Goal: Task Accomplishment & Management: Use online tool/utility

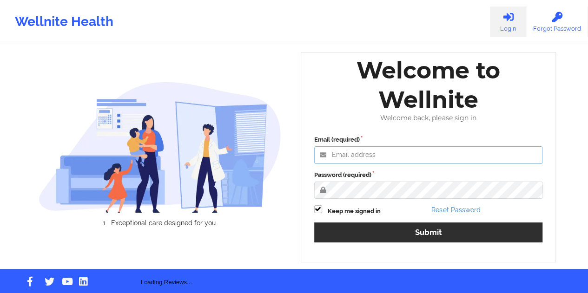
type input "[EMAIL_ADDRESS][DOMAIN_NAME]"
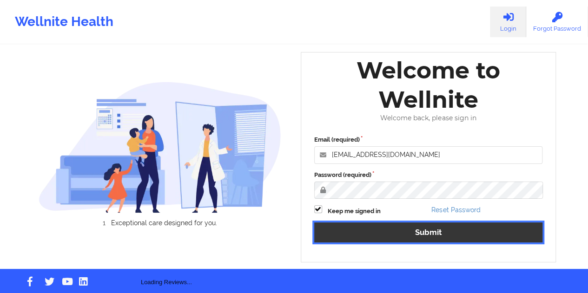
drag, startPoint x: 418, startPoint y: 222, endPoint x: 421, endPoint y: 230, distance: 9.0
click at [418, 222] on button "Submit" at bounding box center [428, 232] width 229 height 20
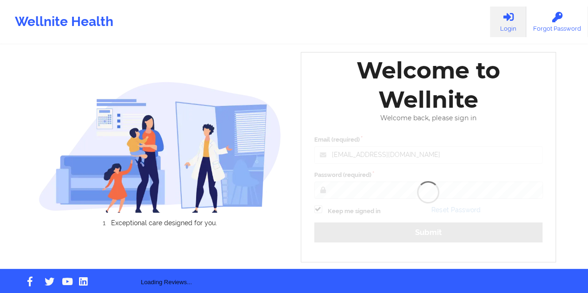
click at [422, 233] on div "Welcome to Wellnite Welcome back, please sign in Email (required) [EMAIL_ADDRES…" at bounding box center [428, 157] width 255 height 210
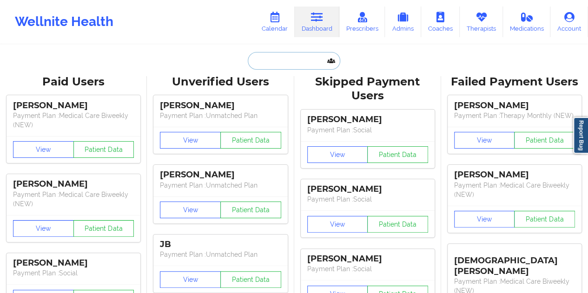
click at [292, 62] on input "text" at bounding box center [294, 61] width 92 height 18
paste input "[PHONE_NUMBER]"
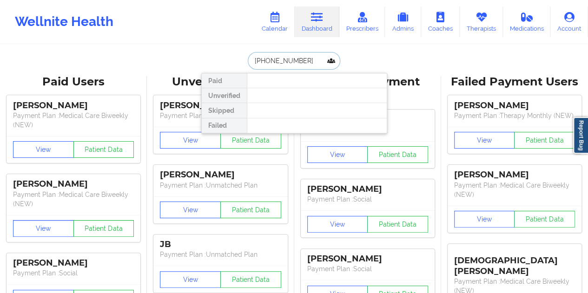
click at [268, 62] on input "[PHONE_NUMBER]" at bounding box center [294, 61] width 92 height 18
paste input "[EMAIL_ADDRESS][DOMAIN_NAME]"
type input "[EMAIL_ADDRESS][DOMAIN_NAME]"
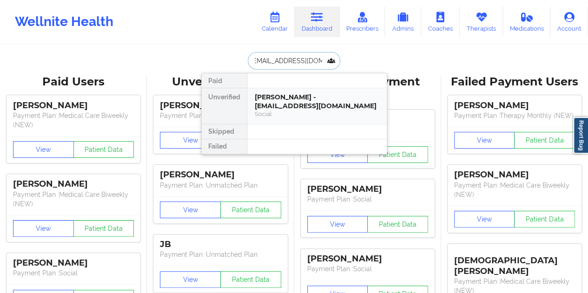
click at [293, 100] on div "[PERSON_NAME] - [EMAIL_ADDRESS][DOMAIN_NAME]" at bounding box center [317, 101] width 124 height 17
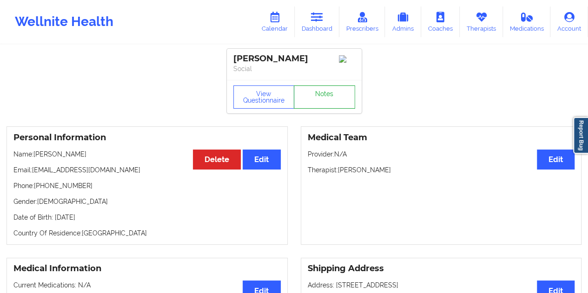
click at [327, 109] on link "Notes" at bounding box center [324, 96] width 61 height 23
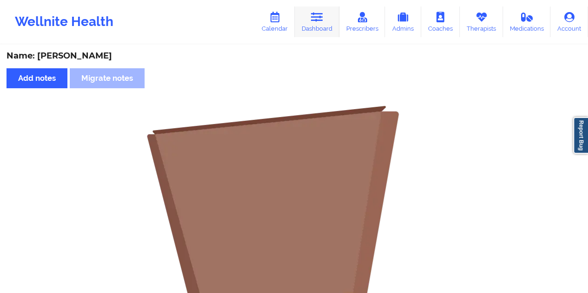
click at [297, 24] on link "Dashboard" at bounding box center [316, 22] width 45 height 31
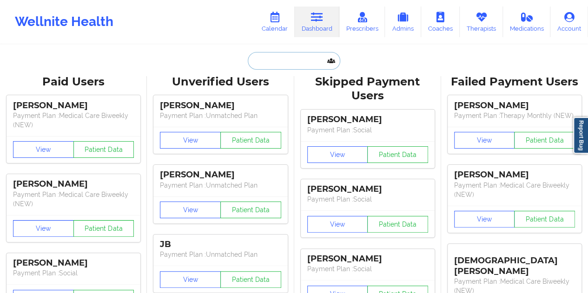
click at [287, 65] on input "text" at bounding box center [294, 61] width 92 height 18
paste input "[EMAIL_ADDRESS][DOMAIN_NAME]"
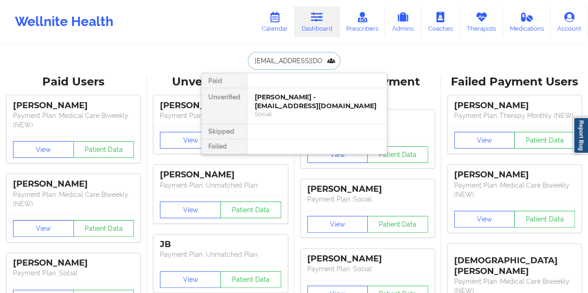
type input "[EMAIL_ADDRESS][DOMAIN_NAME]"
click at [285, 110] on div "Social" at bounding box center [317, 114] width 124 height 8
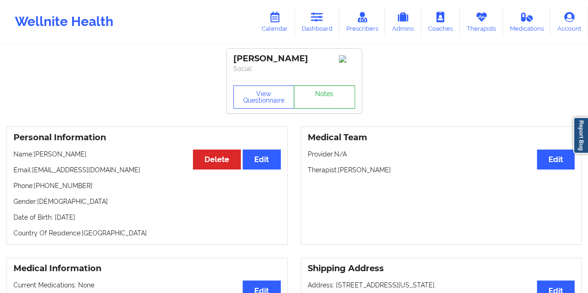
click at [325, 95] on link "Notes" at bounding box center [324, 96] width 61 height 23
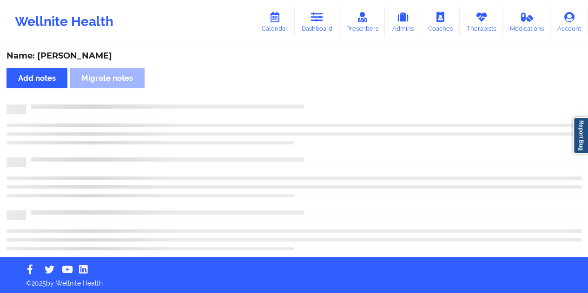
click at [76, 58] on div "Name: [PERSON_NAME]" at bounding box center [294, 56] width 575 height 11
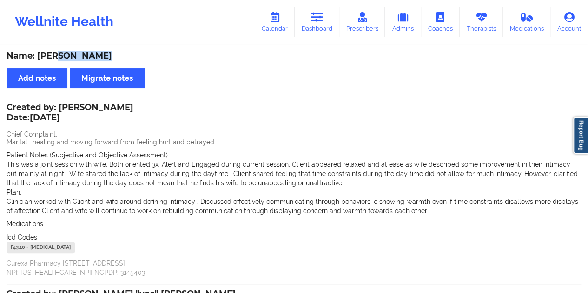
copy div "Schulters"
click at [314, 31] on link "Dashboard" at bounding box center [316, 22] width 45 height 31
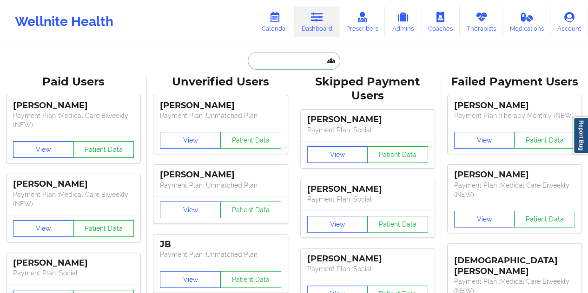
click at [283, 64] on input "text" at bounding box center [294, 61] width 92 height 18
paste input "[EMAIL_ADDRESS][DOMAIN_NAME]"
type input "[EMAIL_ADDRESS][DOMAIN_NAME]"
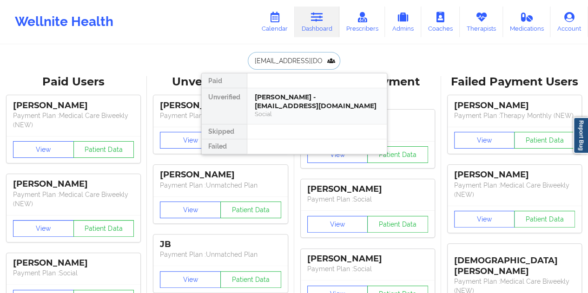
click at [278, 97] on div "[PERSON_NAME] - [EMAIL_ADDRESS][DOMAIN_NAME]" at bounding box center [317, 101] width 124 height 17
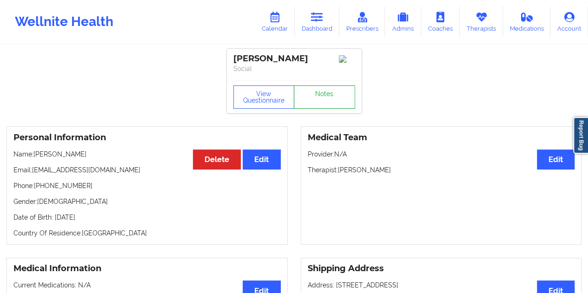
click at [317, 93] on link "Notes" at bounding box center [324, 96] width 61 height 23
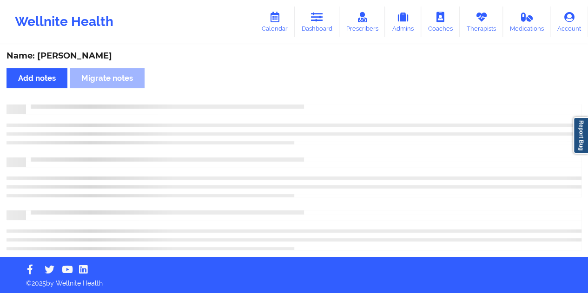
click at [85, 55] on div "Name: [PERSON_NAME]" at bounding box center [294, 56] width 575 height 11
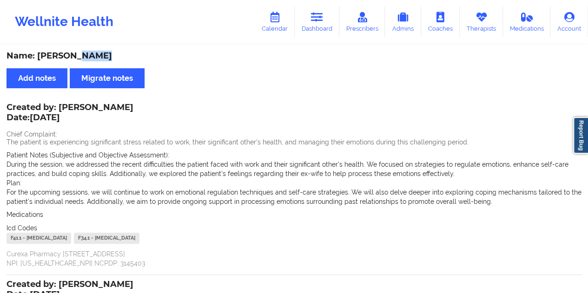
copy div "[PERSON_NAME]"
click at [327, 23] on link "Dashboard" at bounding box center [316, 22] width 45 height 31
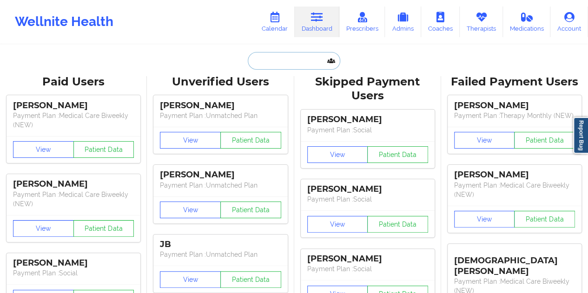
click at [271, 66] on input "text" at bounding box center [294, 61] width 92 height 18
paste input "[EMAIL_ADDRESS][DOMAIN_NAME]"
type input "[EMAIL_ADDRESS][DOMAIN_NAME]"
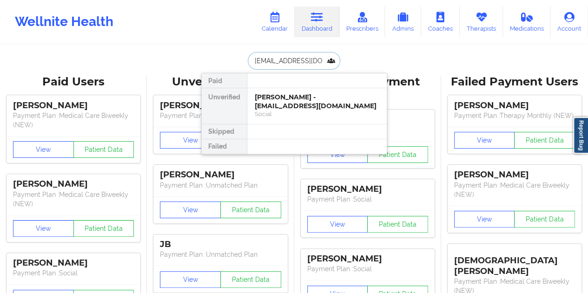
scroll to position [0, 1]
click at [298, 111] on div "Social" at bounding box center [317, 114] width 124 height 8
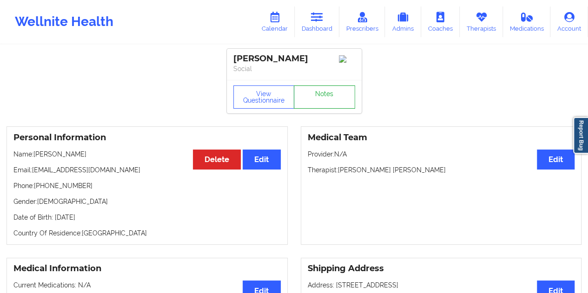
click at [328, 100] on link "Notes" at bounding box center [324, 96] width 61 height 23
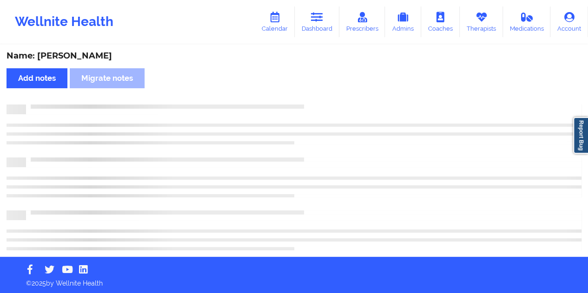
click at [77, 53] on div "Name: [PERSON_NAME]" at bounding box center [294, 56] width 575 height 11
copy div "Korz"
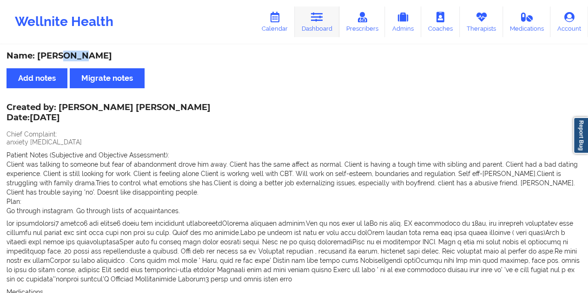
click at [316, 27] on link "Dashboard" at bounding box center [316, 22] width 45 height 31
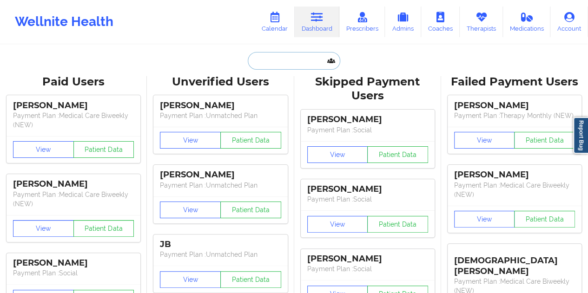
click at [277, 60] on input "text" at bounding box center [294, 61] width 92 height 18
paste input "[EMAIL_ADDRESS][DOMAIN_NAME]"
type input "[EMAIL_ADDRESS][DOMAIN_NAME]"
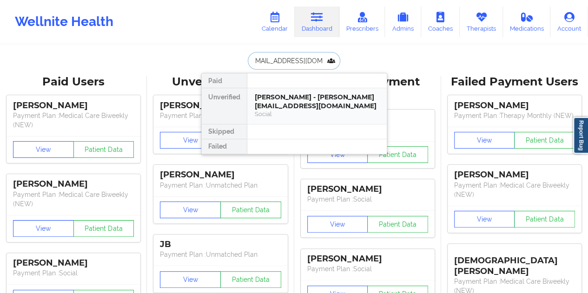
click at [301, 103] on div "[PERSON_NAME] - [PERSON_NAME][EMAIL_ADDRESS][DOMAIN_NAME]" at bounding box center [317, 101] width 124 height 17
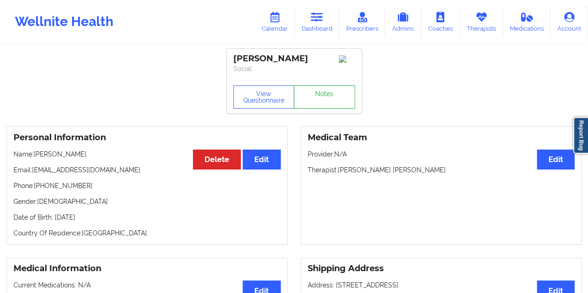
click at [312, 102] on link "Notes" at bounding box center [324, 96] width 61 height 23
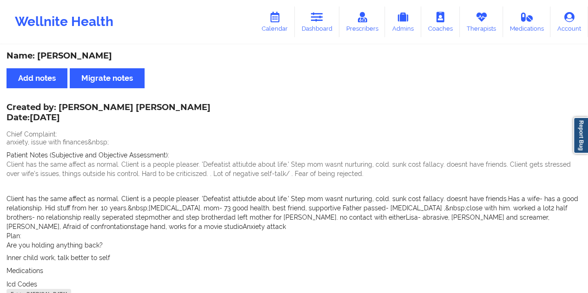
click at [83, 55] on div "Name: [PERSON_NAME]" at bounding box center [294, 56] width 575 height 11
copy div "[PERSON_NAME]"
click at [322, 28] on link "Dashboard" at bounding box center [316, 22] width 45 height 31
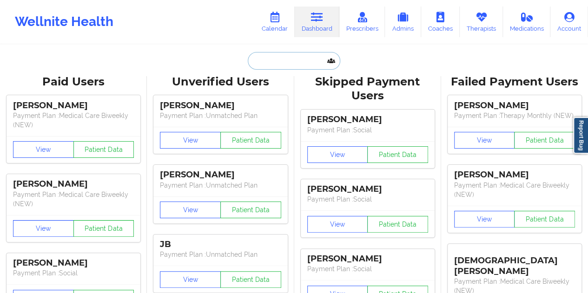
click at [286, 61] on input "text" at bounding box center [294, 61] width 92 height 18
paste input "[EMAIL_ADDRESS][DOMAIN_NAME]"
type input "[EMAIL_ADDRESS][DOMAIN_NAME]"
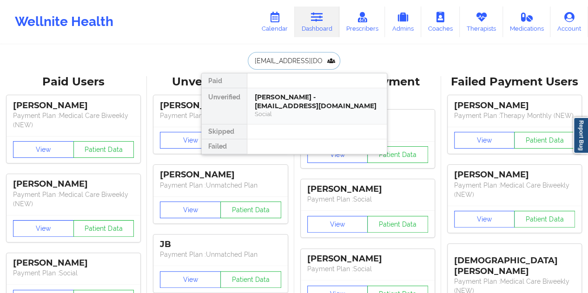
click at [295, 110] on div "Social" at bounding box center [317, 114] width 124 height 8
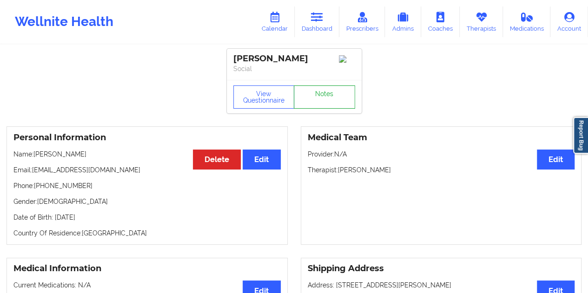
click at [313, 99] on link "Notes" at bounding box center [324, 96] width 61 height 23
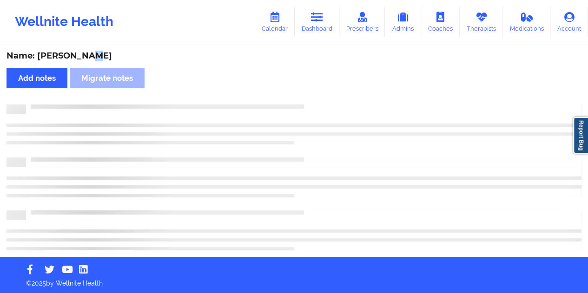
click at [86, 56] on div "Name: [PERSON_NAME]" at bounding box center [294, 56] width 575 height 11
click at [87, 56] on div "Name: [PERSON_NAME]" at bounding box center [294, 56] width 575 height 11
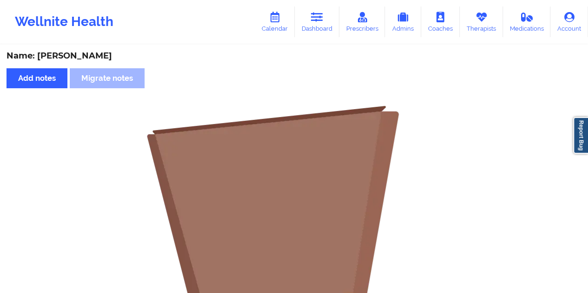
click at [80, 55] on div "Name: [PERSON_NAME]" at bounding box center [294, 56] width 575 height 11
copy div "Joress"
click at [311, 25] on link "Dashboard" at bounding box center [316, 22] width 45 height 31
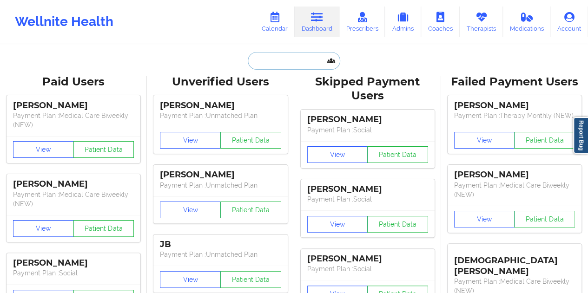
click at [278, 63] on input "text" at bounding box center [294, 61] width 92 height 18
paste input "[EMAIL_ADDRESS][DOMAIN_NAME]"
type input "[EMAIL_ADDRESS][DOMAIN_NAME]"
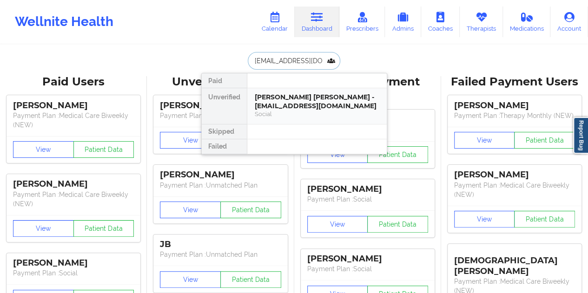
click at [274, 100] on div "[PERSON_NAME] [PERSON_NAME] - [EMAIL_ADDRESS][DOMAIN_NAME]" at bounding box center [317, 101] width 124 height 17
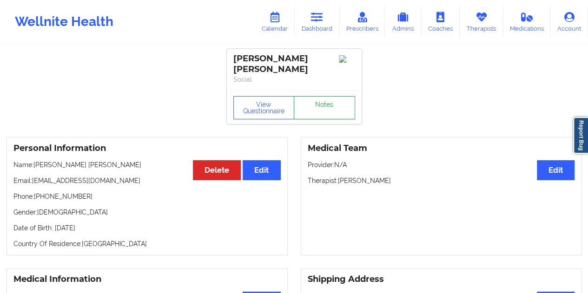
click at [319, 110] on link "Notes" at bounding box center [324, 107] width 61 height 23
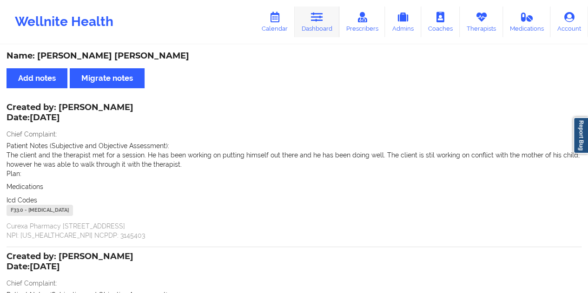
click at [322, 19] on icon at bounding box center [317, 17] width 12 height 10
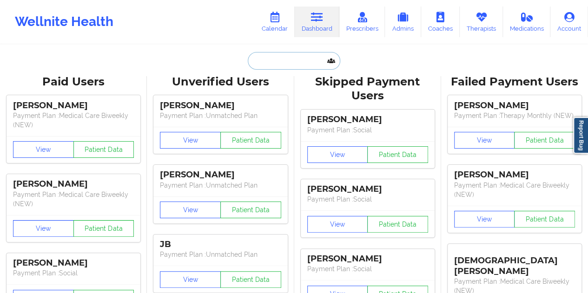
click at [276, 58] on input "text" at bounding box center [294, 61] width 92 height 18
paste input "[EMAIL_ADDRESS][DOMAIN_NAME]"
type input "[EMAIL_ADDRESS][DOMAIN_NAME]"
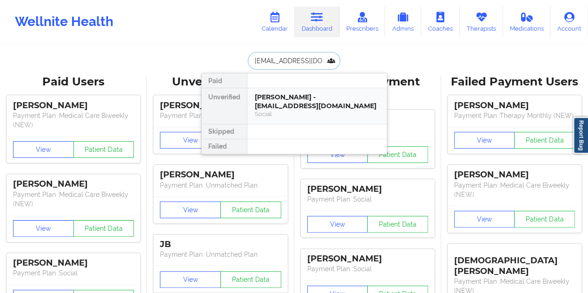
click at [281, 106] on div "[PERSON_NAME] - [EMAIL_ADDRESS][DOMAIN_NAME]" at bounding box center [317, 101] width 124 height 17
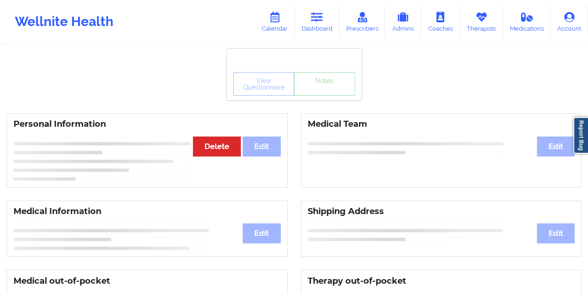
click at [311, 96] on link "Notes" at bounding box center [324, 83] width 61 height 23
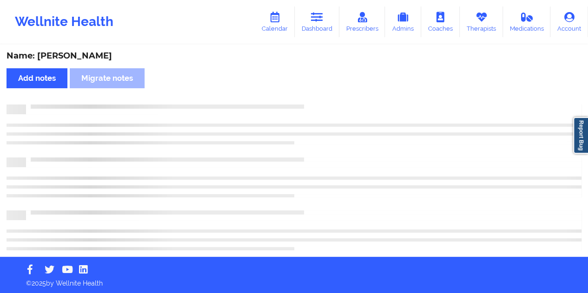
click at [91, 61] on div "Name: [PERSON_NAME]" at bounding box center [294, 56] width 575 height 11
copy div "[PERSON_NAME]"
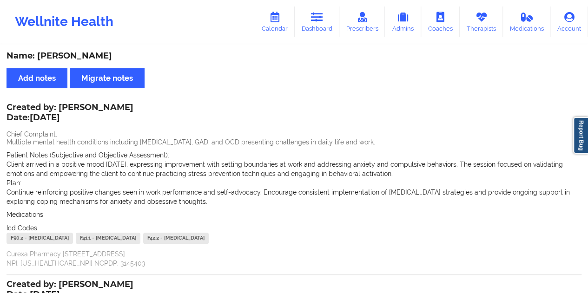
click at [307, 10] on link "Dashboard" at bounding box center [316, 22] width 45 height 31
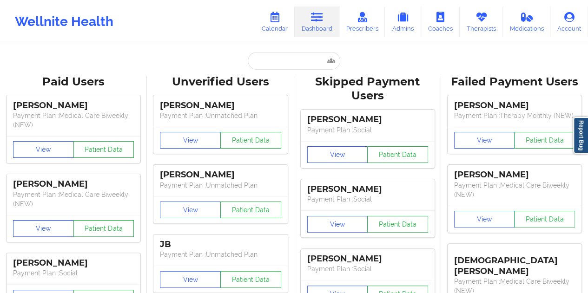
click at [272, 63] on input "text" at bounding box center [294, 61] width 92 height 18
paste input "[EMAIL_ADDRESS][DOMAIN_NAME]"
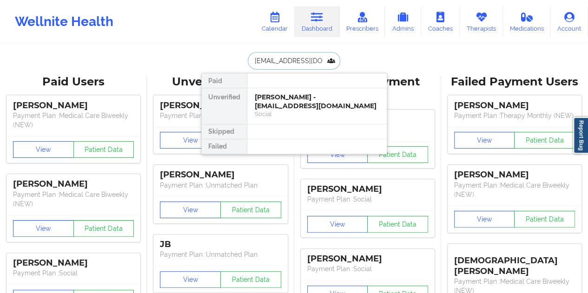
type input "[EMAIL_ADDRESS][DOMAIN_NAME]"
click at [300, 94] on div "[PERSON_NAME] - [EMAIL_ADDRESS][DOMAIN_NAME]" at bounding box center [317, 101] width 124 height 17
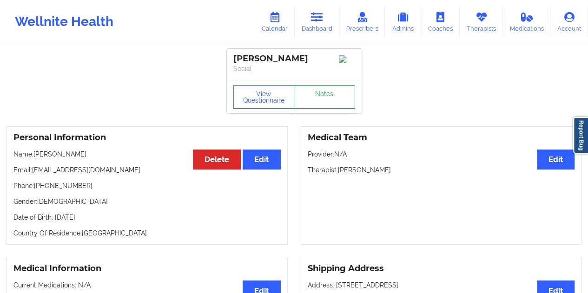
click at [326, 103] on link "Notes" at bounding box center [324, 96] width 61 height 23
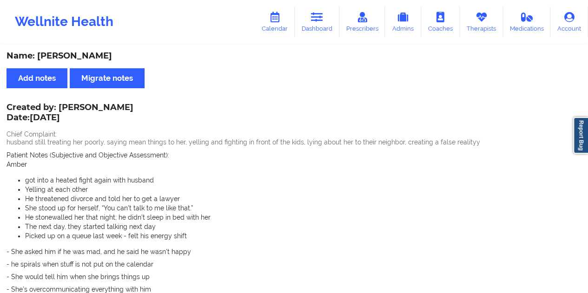
click at [97, 54] on div "Name: [PERSON_NAME]" at bounding box center [294, 56] width 575 height 11
copy div "[PERSON_NAME]"
drag, startPoint x: 328, startPoint y: 32, endPoint x: 326, endPoint y: 37, distance: 5.0
click at [328, 32] on link "Dashboard" at bounding box center [316, 22] width 45 height 31
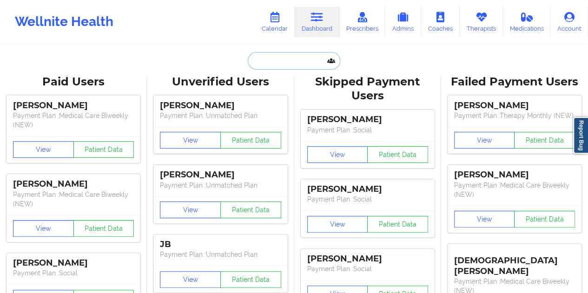
click at [262, 56] on input "text" at bounding box center [294, 61] width 92 height 18
paste input "[EMAIL_ADDRESS][DOMAIN_NAME]"
type input "[EMAIL_ADDRESS][DOMAIN_NAME]"
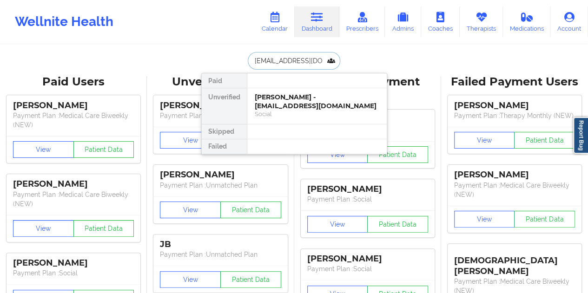
scroll to position [0, 13]
click at [289, 110] on div "Social" at bounding box center [317, 114] width 124 height 8
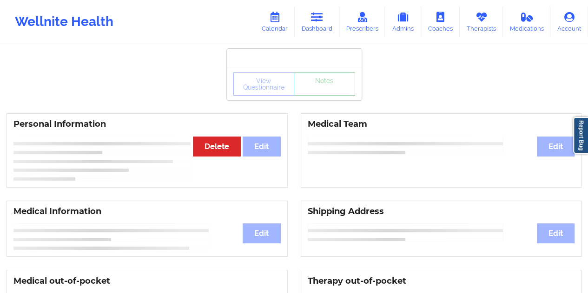
click at [316, 96] on link "Notes" at bounding box center [324, 83] width 61 height 23
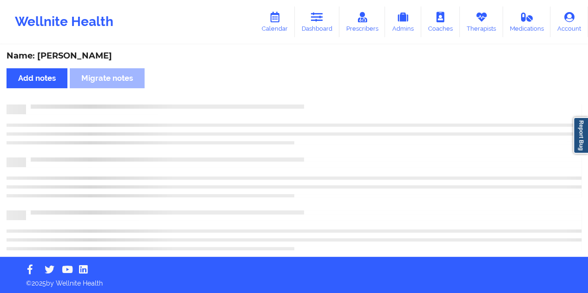
click at [110, 51] on div "Name: [PERSON_NAME]" at bounding box center [294, 56] width 575 height 11
copy div "[PERSON_NAME]"
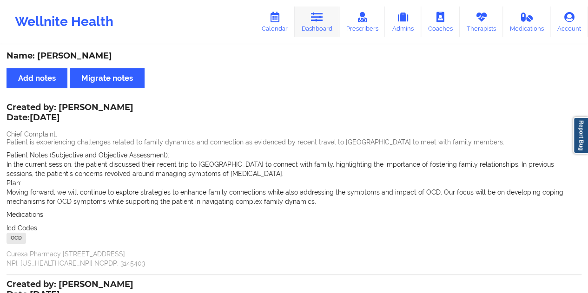
click at [319, 28] on link "Dashboard" at bounding box center [316, 22] width 45 height 31
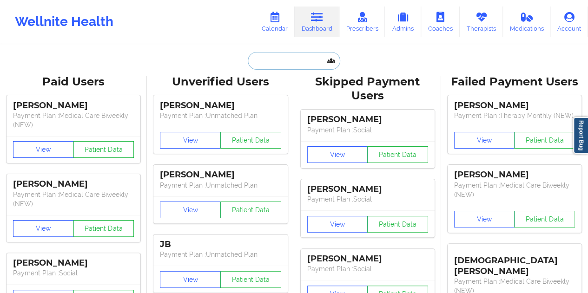
click at [280, 65] on input "text" at bounding box center [294, 61] width 92 height 18
paste input "[EMAIL_ADDRESS][DOMAIN_NAME]"
type input "[EMAIL_ADDRESS][DOMAIN_NAME]"
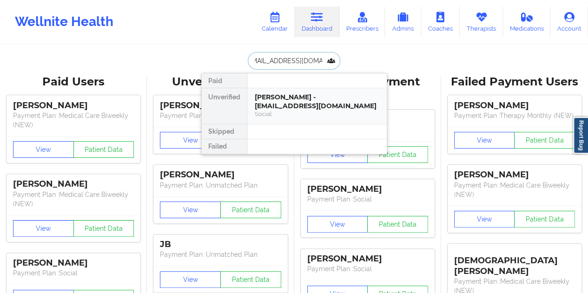
click at [317, 106] on div "[PERSON_NAME] - [EMAIL_ADDRESS][DOMAIN_NAME]" at bounding box center [317, 101] width 124 height 17
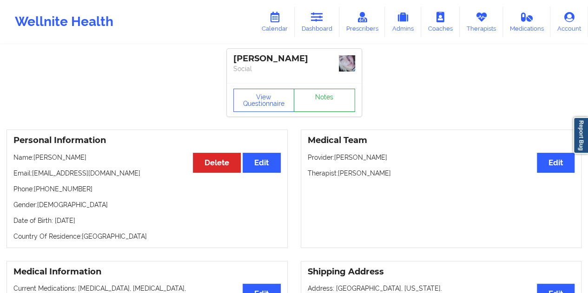
click at [334, 101] on link "Notes" at bounding box center [324, 100] width 61 height 23
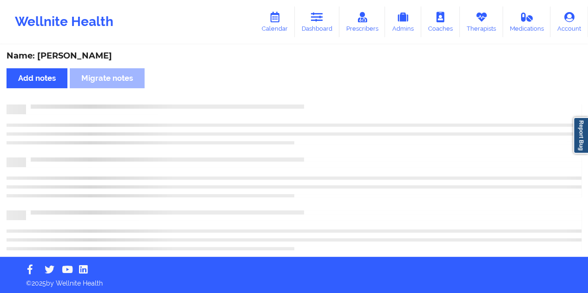
click at [91, 54] on div "Name: [PERSON_NAME]" at bounding box center [294, 56] width 575 height 11
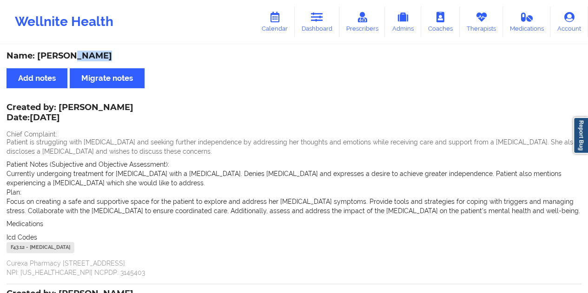
click at [92, 54] on div "Name: [PERSON_NAME]" at bounding box center [294, 56] width 575 height 11
copy div "[PERSON_NAME]"
drag, startPoint x: 321, startPoint y: 24, endPoint x: 322, endPoint y: 39, distance: 14.5
click at [321, 24] on link "Dashboard" at bounding box center [316, 22] width 45 height 31
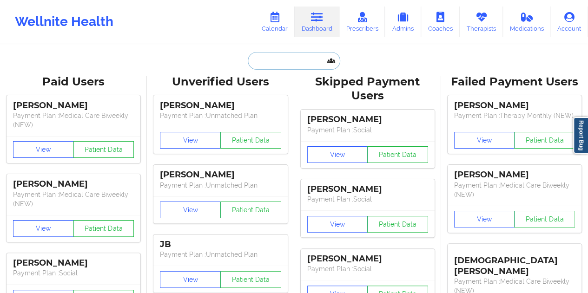
click at [275, 63] on input "text" at bounding box center [294, 61] width 92 height 18
paste input "[EMAIL_ADDRESS][DOMAIN_NAME]"
type input "[EMAIL_ADDRESS][DOMAIN_NAME]"
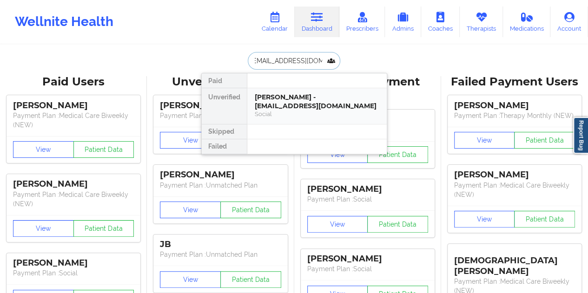
click at [294, 103] on div "[PERSON_NAME] - [EMAIL_ADDRESS][DOMAIN_NAME]" at bounding box center [317, 101] width 124 height 17
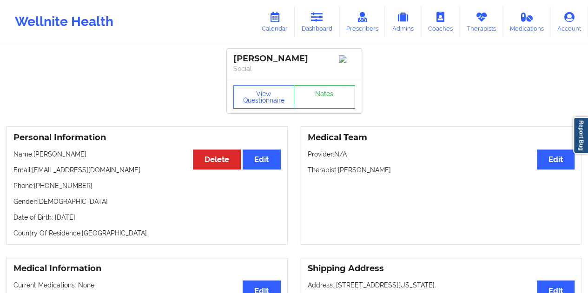
click at [302, 101] on link "Notes" at bounding box center [324, 96] width 61 height 23
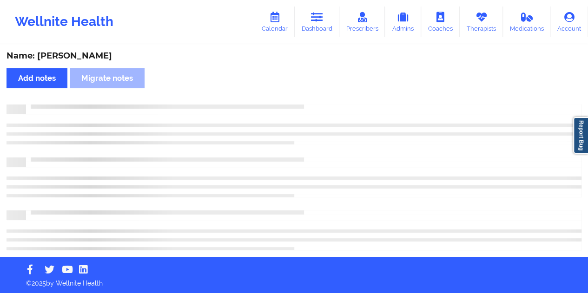
click at [81, 54] on div "Name: [PERSON_NAME]" at bounding box center [294, 56] width 575 height 11
copy div "[PERSON_NAME]"
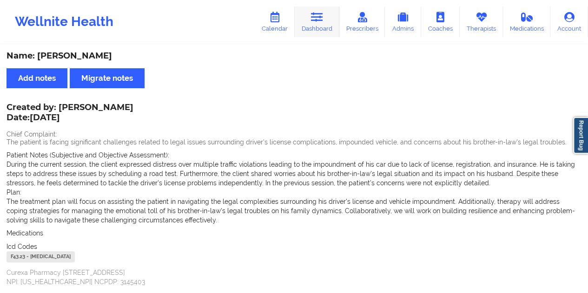
click at [320, 20] on icon at bounding box center [317, 17] width 12 height 10
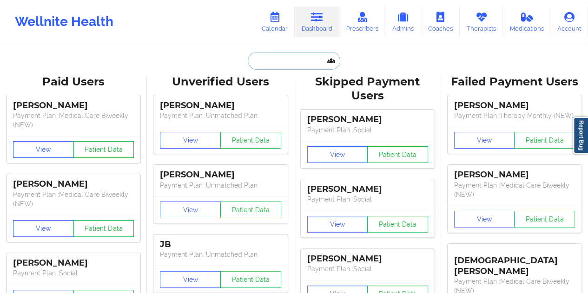
click at [283, 59] on input "text" at bounding box center [294, 61] width 92 height 18
paste input "[PERSON_NAME][EMAIL_ADDRESS][DOMAIN_NAME]"
type input "[PERSON_NAME][EMAIL_ADDRESS][DOMAIN_NAME]"
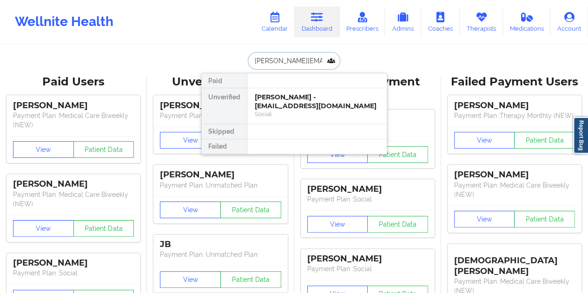
scroll to position [0, 20]
click at [286, 102] on div "[PERSON_NAME] - [PERSON_NAME][EMAIL_ADDRESS][DOMAIN_NAME]" at bounding box center [317, 101] width 124 height 17
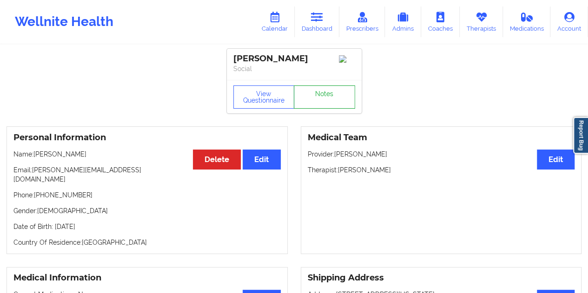
click at [329, 99] on link "Notes" at bounding box center [324, 96] width 61 height 23
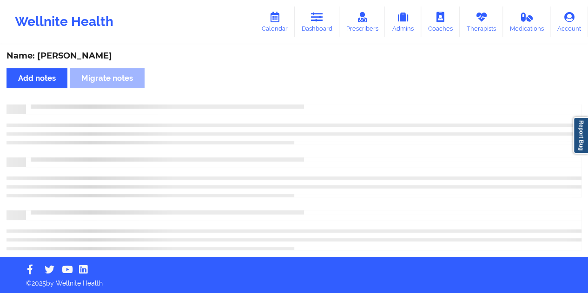
click at [107, 55] on div "Name: [PERSON_NAME]" at bounding box center [294, 56] width 575 height 11
click at [108, 54] on div "Name: [PERSON_NAME]" at bounding box center [294, 56] width 575 height 11
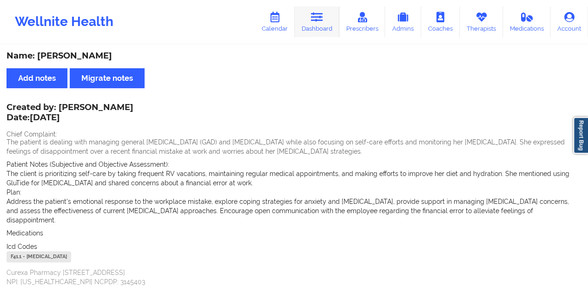
click at [320, 28] on link "Dashboard" at bounding box center [316, 22] width 45 height 31
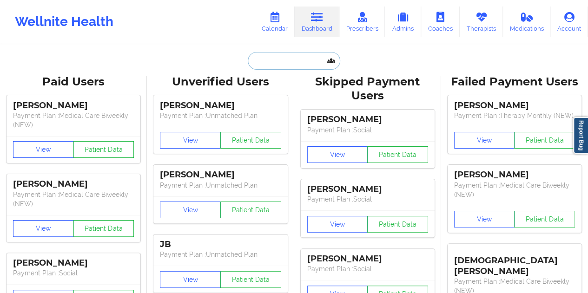
click at [267, 58] on input "text" at bounding box center [294, 61] width 92 height 18
paste input "[EMAIL_ADDRESS][DOMAIN_NAME]"
type input "[EMAIL_ADDRESS][DOMAIN_NAME]"
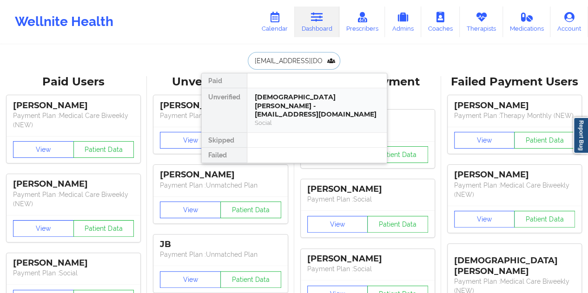
click at [308, 99] on div "[DEMOGRAPHIC_DATA] [PERSON_NAME] - [EMAIL_ADDRESS][DOMAIN_NAME]" at bounding box center [317, 106] width 124 height 26
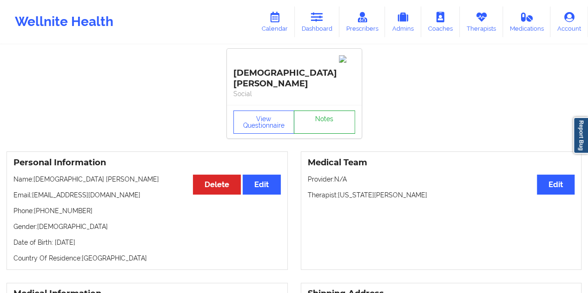
click at [308, 111] on link "Notes" at bounding box center [324, 122] width 61 height 23
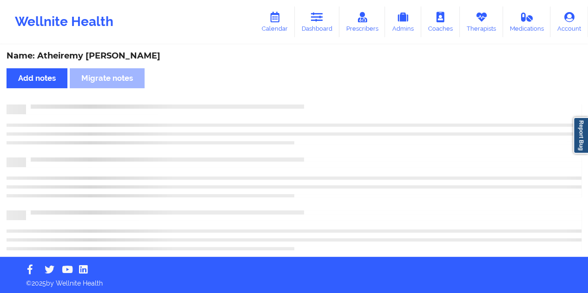
click at [97, 52] on div "Name: Atheiremy [PERSON_NAME]" at bounding box center [294, 56] width 575 height 11
click at [98, 53] on div "Name: Atheiremy [PERSON_NAME]" at bounding box center [294, 56] width 575 height 11
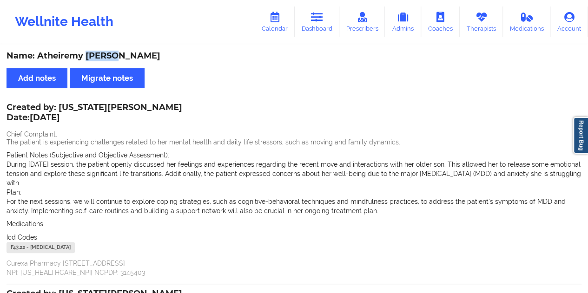
click at [314, 31] on link "Dashboard" at bounding box center [316, 22] width 45 height 31
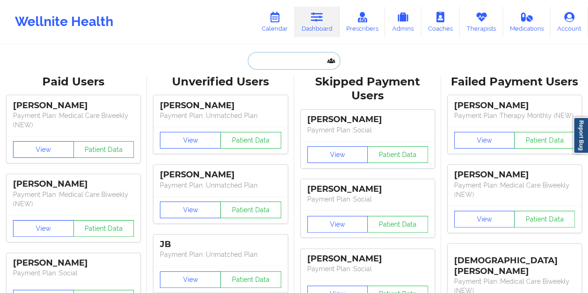
click at [289, 67] on input "text" at bounding box center [294, 61] width 92 height 18
paste input "[EMAIL_ADDRESS][DOMAIN_NAME]"
type input "[EMAIL_ADDRESS][DOMAIN_NAME]"
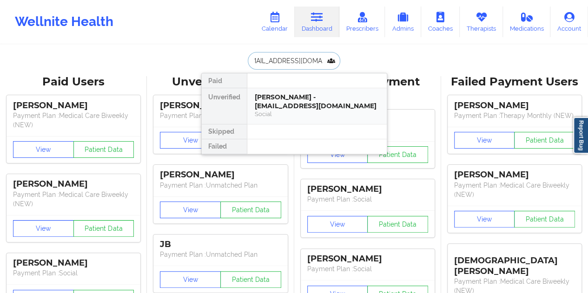
click at [286, 105] on div "[PERSON_NAME] - [EMAIL_ADDRESS][DOMAIN_NAME]" at bounding box center [317, 101] width 124 height 17
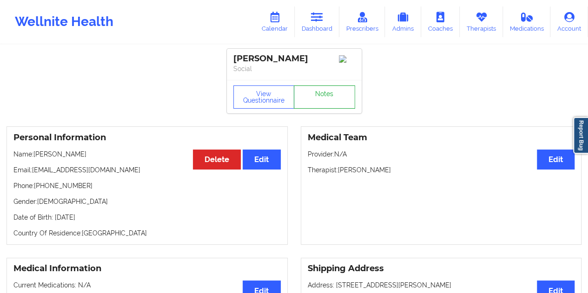
click at [321, 102] on link "Notes" at bounding box center [324, 96] width 61 height 23
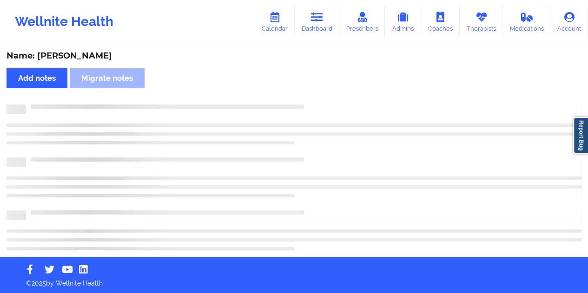
click at [113, 57] on div "Name: [PERSON_NAME]" at bounding box center [294, 56] width 575 height 11
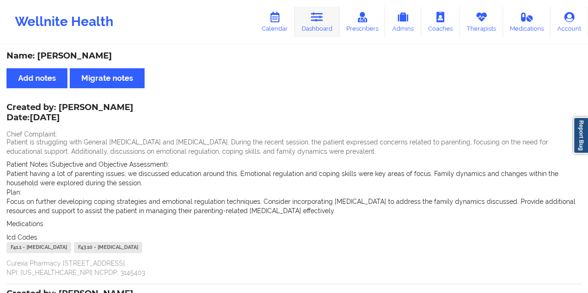
click at [315, 26] on link "Dashboard" at bounding box center [316, 22] width 45 height 31
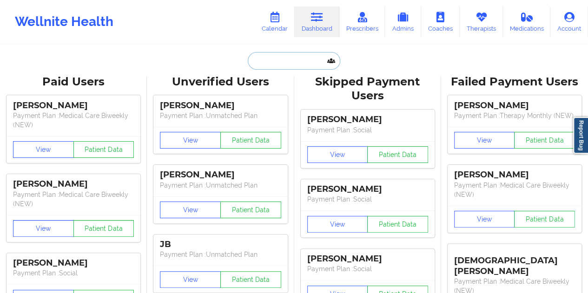
click at [279, 60] on input "text" at bounding box center [294, 61] width 92 height 18
paste input "[EMAIL_ADDRESS][DOMAIN_NAME]"
type input "[EMAIL_ADDRESS][DOMAIN_NAME]"
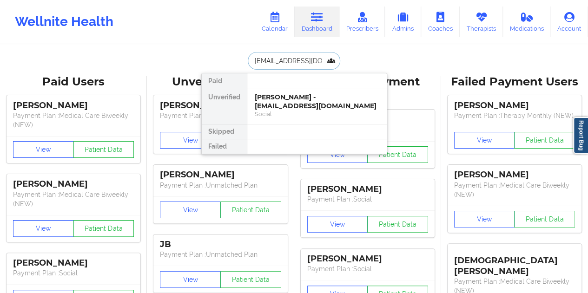
scroll to position [0, 10]
click at [294, 100] on div "[PERSON_NAME] - [EMAIL_ADDRESS][DOMAIN_NAME]" at bounding box center [317, 101] width 124 height 17
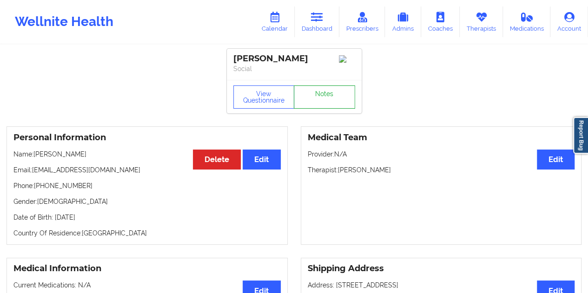
click at [313, 98] on link "Notes" at bounding box center [324, 96] width 61 height 23
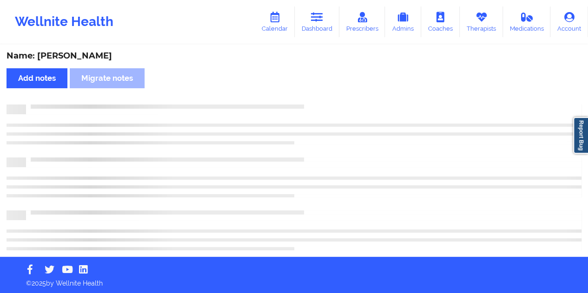
click at [93, 52] on div "Name: [PERSON_NAME]" at bounding box center [294, 56] width 575 height 11
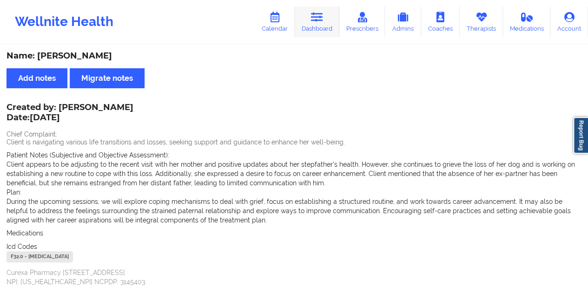
click at [324, 29] on link "Dashboard" at bounding box center [316, 22] width 45 height 31
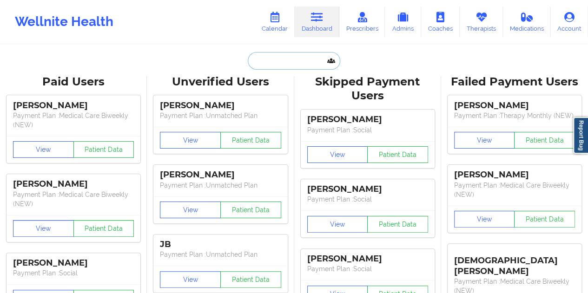
click at [270, 63] on input "text" at bounding box center [294, 61] width 92 height 18
paste input "[PERSON_NAME][EMAIL_ADDRESS][DOMAIN_NAME]"
type input "[PERSON_NAME][EMAIL_ADDRESS][DOMAIN_NAME]"
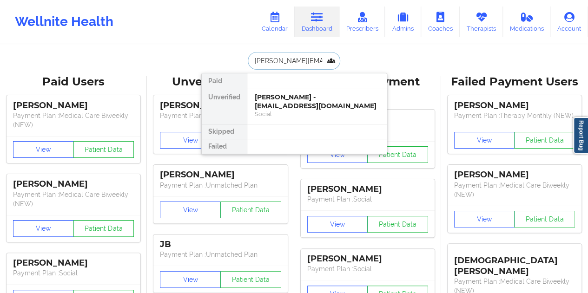
scroll to position [0, 7]
click at [305, 105] on div "[PERSON_NAME] Phillip - [EMAIL_ADDRESS][DOMAIN_NAME]" at bounding box center [317, 101] width 124 height 17
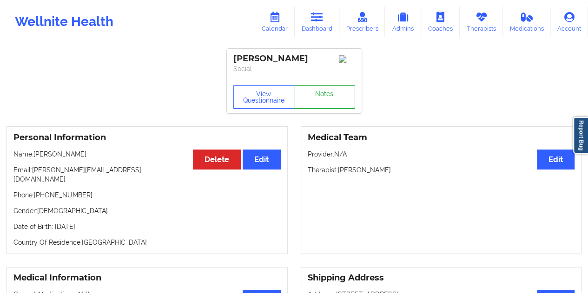
click at [330, 102] on link "Notes" at bounding box center [324, 96] width 61 height 23
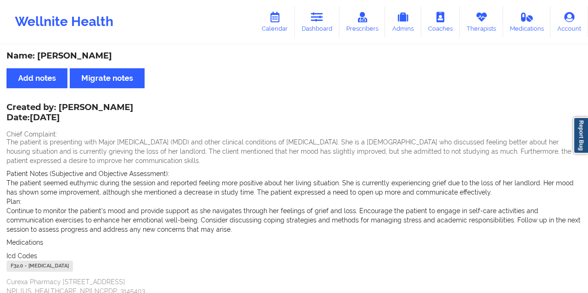
click at [76, 54] on div "Name: [PERSON_NAME]" at bounding box center [294, 56] width 575 height 11
click at [327, 31] on link "Dashboard" at bounding box center [316, 22] width 45 height 31
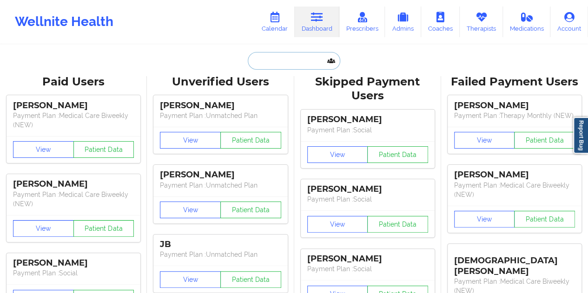
click at [273, 64] on input "text" at bounding box center [294, 61] width 92 height 18
paste input "[EMAIL_ADDRESS][DOMAIN_NAME]"
type input "[EMAIL_ADDRESS][DOMAIN_NAME]"
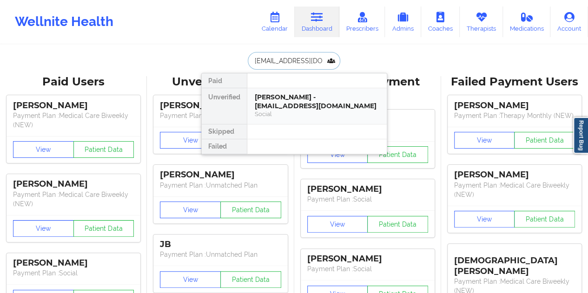
click at [300, 110] on div "Social" at bounding box center [317, 114] width 124 height 8
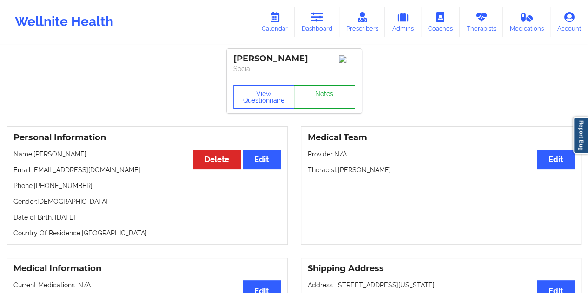
click at [313, 100] on link "Notes" at bounding box center [324, 96] width 61 height 23
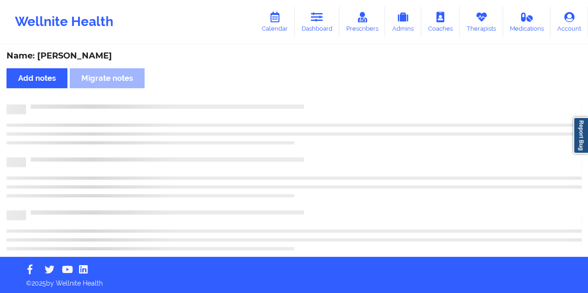
click at [76, 54] on div "Name: [PERSON_NAME]" at bounding box center [294, 56] width 575 height 11
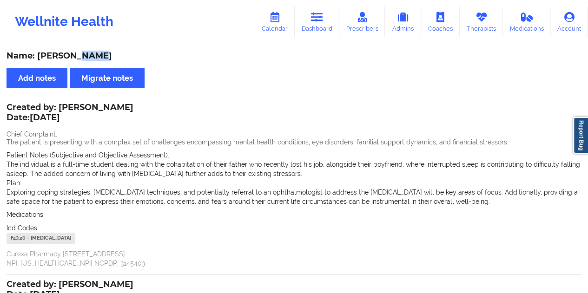
drag, startPoint x: 59, startPoint y: 108, endPoint x: 150, endPoint y: 105, distance: 91.6
click at [133, 105] on div "Created by: [PERSON_NAME] Date: [DATE]" at bounding box center [70, 113] width 127 height 21
drag, startPoint x: 321, startPoint y: 24, endPoint x: 305, endPoint y: 41, distance: 24.3
click at [321, 24] on link "Dashboard" at bounding box center [316, 22] width 45 height 31
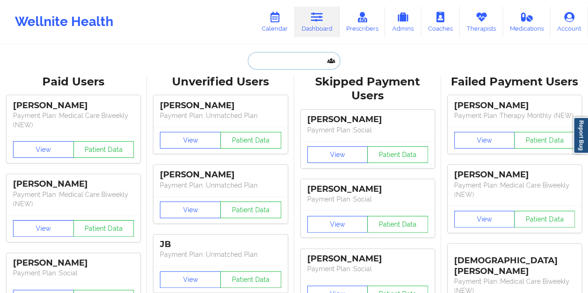
click at [289, 52] on input "text" at bounding box center [294, 61] width 92 height 18
paste input "[EMAIL_ADDRESS][DOMAIN_NAME]"
type input "[EMAIL_ADDRESS][DOMAIN_NAME]"
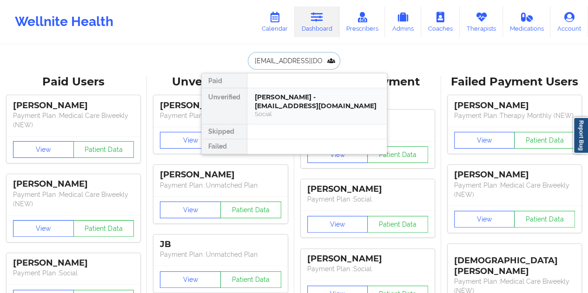
click at [295, 101] on div "[PERSON_NAME] - [EMAIL_ADDRESS][DOMAIN_NAME]" at bounding box center [317, 101] width 124 height 17
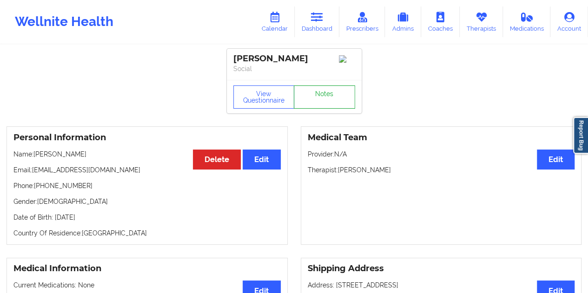
click at [321, 91] on link "Notes" at bounding box center [324, 96] width 61 height 23
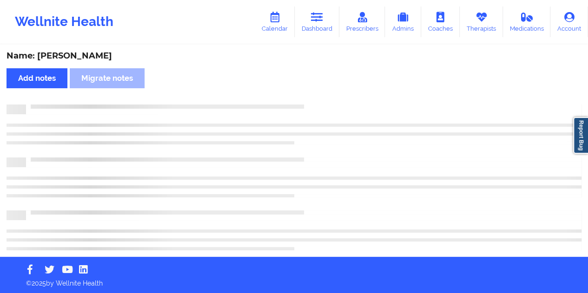
click at [91, 54] on div "Name: [PERSON_NAME]" at bounding box center [294, 56] width 575 height 11
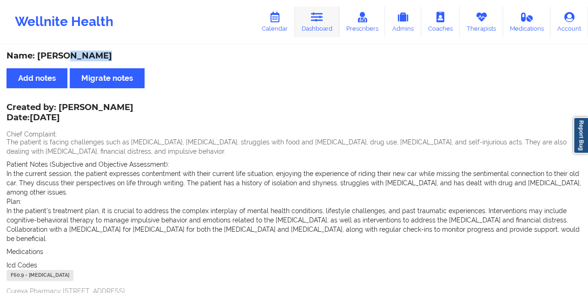
click at [311, 14] on link "Dashboard" at bounding box center [316, 22] width 45 height 31
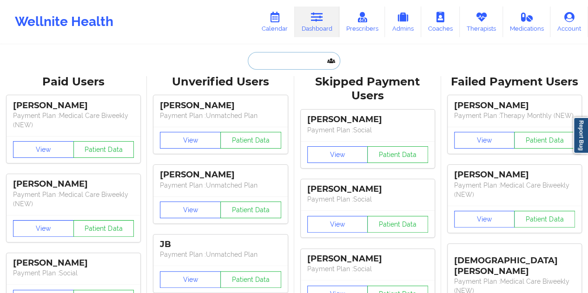
click at [270, 57] on input "text" at bounding box center [294, 61] width 92 height 18
paste input "[EMAIL_ADDRESS][DOMAIN_NAME]"
type input "[EMAIL_ADDRESS][DOMAIN_NAME]"
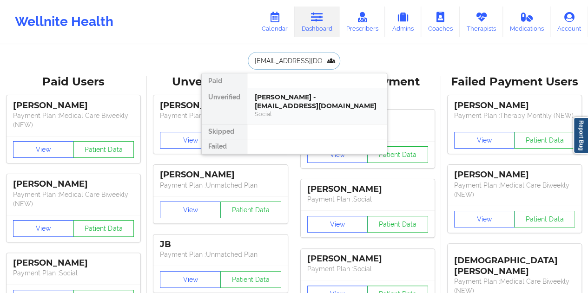
click at [287, 95] on div "[PERSON_NAME] - [EMAIL_ADDRESS][DOMAIN_NAME]" at bounding box center [317, 101] width 124 height 17
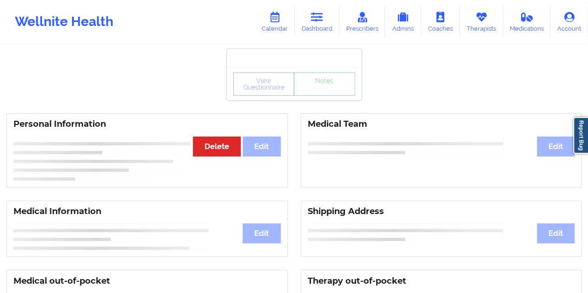
click at [323, 96] on div "View Questionnaire Notes" at bounding box center [294, 83] width 135 height 33
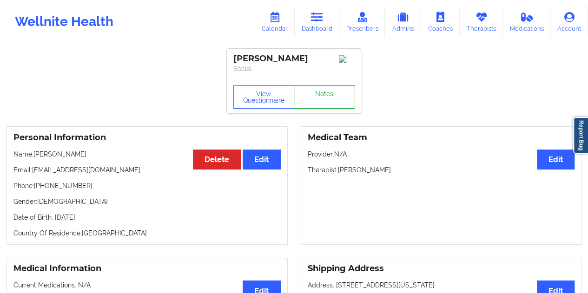
click at [311, 103] on link "Notes" at bounding box center [324, 96] width 61 height 23
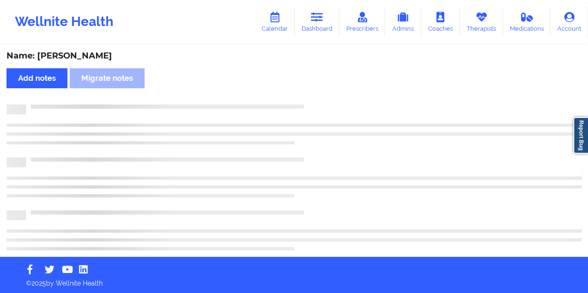
click at [102, 53] on div "Name: [PERSON_NAME]" at bounding box center [294, 56] width 575 height 11
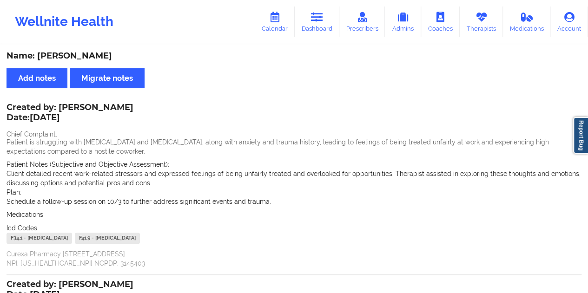
click at [261, 66] on div "Name: [PERSON_NAME] Add notes Migrate notes Created by: [PERSON_NAME] Date: [DA…" at bounding box center [294, 265] width 588 height 438
click at [319, 24] on link "Dashboard" at bounding box center [316, 22] width 45 height 31
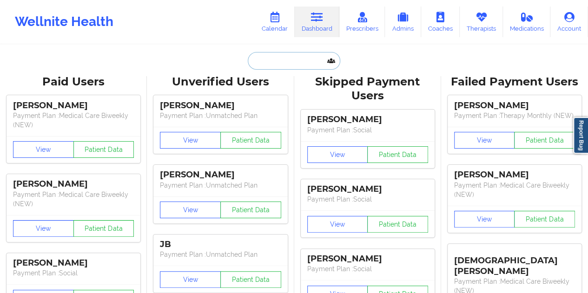
click at [271, 62] on input "text" at bounding box center [294, 61] width 92 height 18
paste input "[EMAIL_ADDRESS][DOMAIN_NAME]"
type input "[EMAIL_ADDRESS][DOMAIN_NAME]"
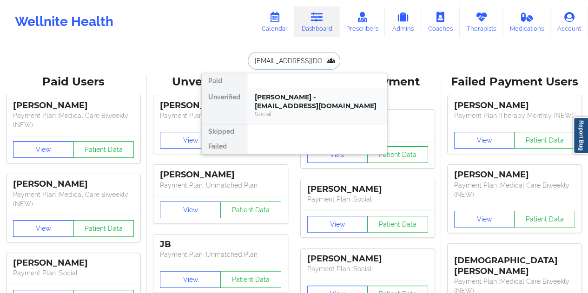
click at [309, 107] on div "[PERSON_NAME] - [EMAIL_ADDRESS][DOMAIN_NAME]" at bounding box center [317, 101] width 124 height 17
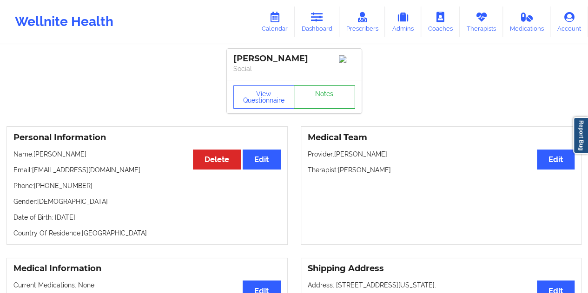
click at [322, 99] on link "Notes" at bounding box center [324, 96] width 61 height 23
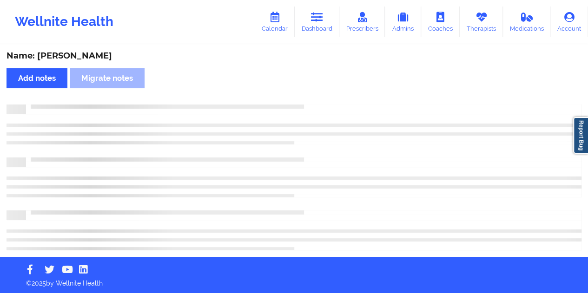
click at [97, 52] on div "Name: [PERSON_NAME]" at bounding box center [294, 56] width 575 height 11
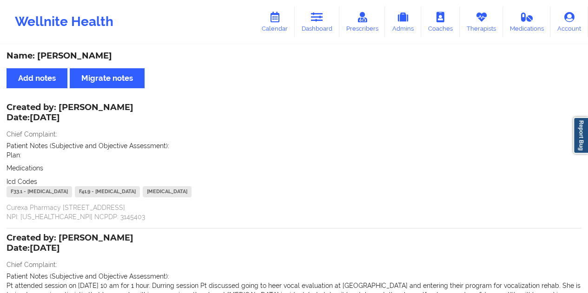
click at [324, 44] on div "Name: [PERSON_NAME] Add notes Migrate notes Created by: [PERSON_NAME] Date: [DA…" at bounding box center [294, 213] width 588 height 427
click at [322, 26] on link "Dashboard" at bounding box center [316, 22] width 45 height 31
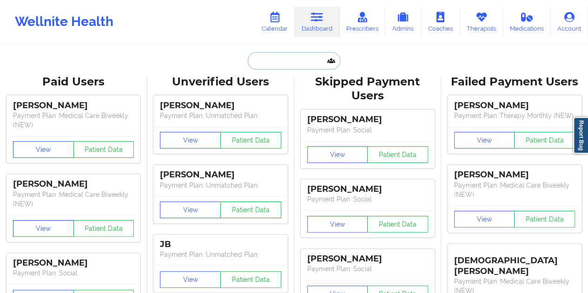
click at [283, 66] on input "text" at bounding box center [294, 61] width 92 height 18
paste input "[EMAIL_ADDRESS][DOMAIN_NAME]"
type input "[EMAIL_ADDRESS][DOMAIN_NAME]"
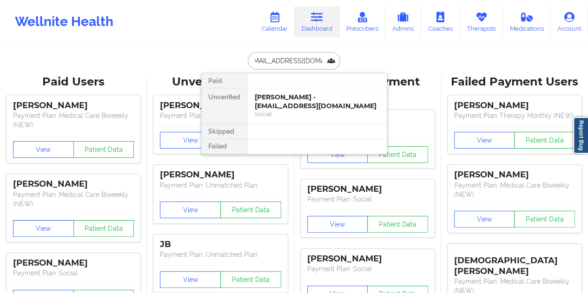
click at [308, 104] on div "[PERSON_NAME] - [EMAIL_ADDRESS][DOMAIN_NAME]" at bounding box center [317, 101] width 124 height 17
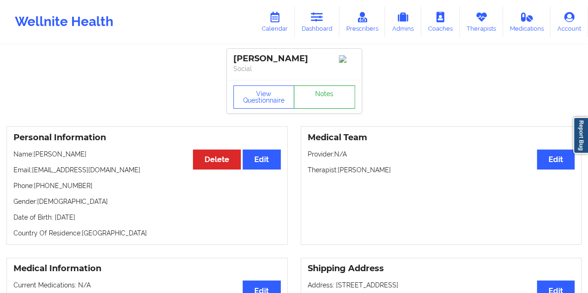
click at [323, 96] on link "Notes" at bounding box center [324, 96] width 61 height 23
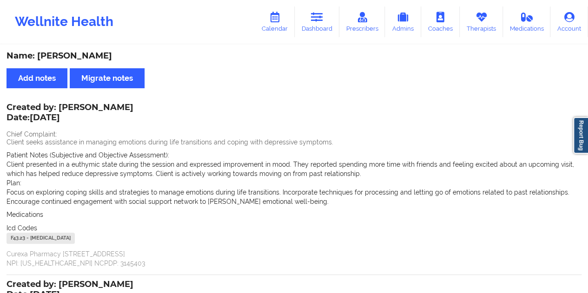
click at [97, 57] on div "Name: [PERSON_NAME]" at bounding box center [294, 56] width 575 height 11
click at [321, 19] on icon at bounding box center [317, 17] width 12 height 10
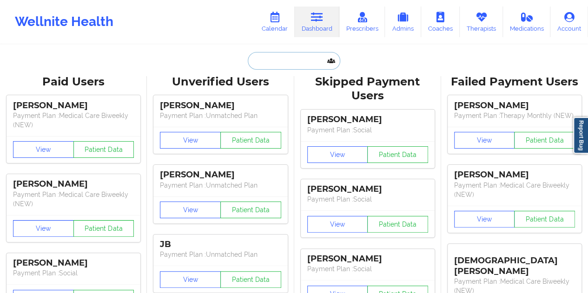
click at [281, 65] on input "text" at bounding box center [294, 61] width 92 height 18
paste input "[PERSON_NAME][EMAIL_ADDRESS][DOMAIN_NAME]"
type input "[PERSON_NAME][EMAIL_ADDRESS][DOMAIN_NAME]"
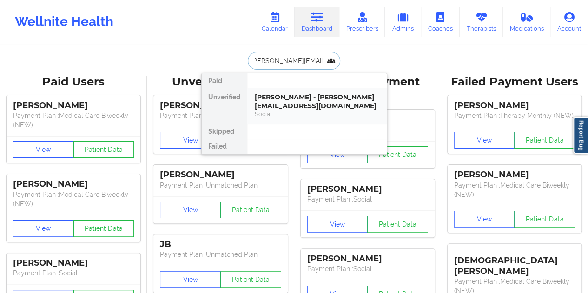
click at [299, 93] on div "[PERSON_NAME] - [PERSON_NAME][EMAIL_ADDRESS][DOMAIN_NAME]" at bounding box center [317, 101] width 124 height 17
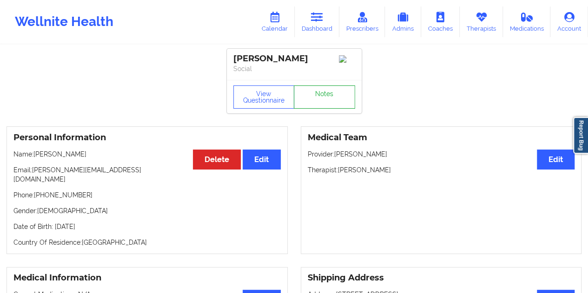
click at [313, 95] on link "Notes" at bounding box center [324, 96] width 61 height 23
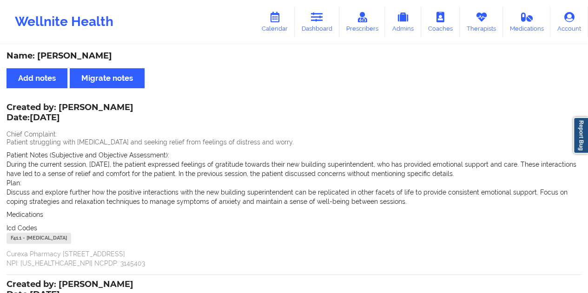
drag, startPoint x: 321, startPoint y: 29, endPoint x: 317, endPoint y: 37, distance: 8.9
click at [321, 29] on link "Dashboard" at bounding box center [316, 22] width 45 height 31
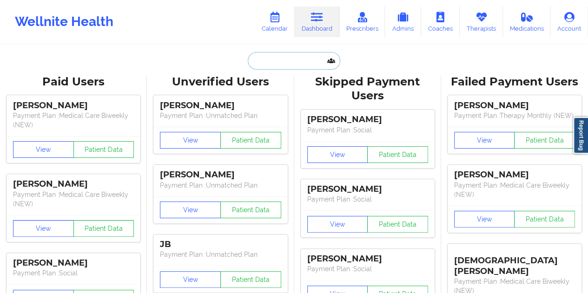
click at [267, 66] on input "text" at bounding box center [294, 61] width 92 height 18
paste input "[EMAIL_ADDRESS][DOMAIN_NAME]"
type input "[EMAIL_ADDRESS][DOMAIN_NAME]"
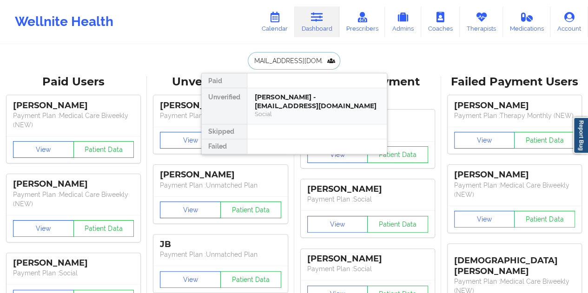
click at [281, 96] on div "[PERSON_NAME] - [EMAIL_ADDRESS][DOMAIN_NAME]" at bounding box center [317, 101] width 124 height 17
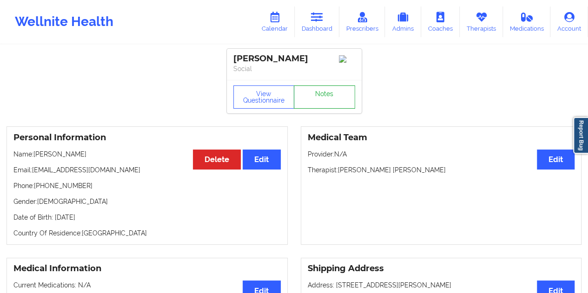
click at [313, 102] on link "Notes" at bounding box center [324, 96] width 61 height 23
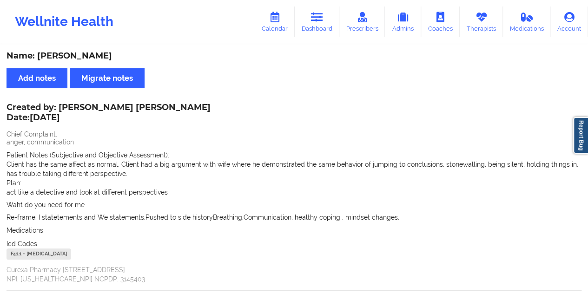
click at [87, 50] on div "Name: [PERSON_NAME] Add notes Migrate notes Created by: [PERSON_NAME] [PERSON_N…" at bounding box center [294, 272] width 588 height 453
click at [321, 24] on link "Dashboard" at bounding box center [316, 22] width 45 height 31
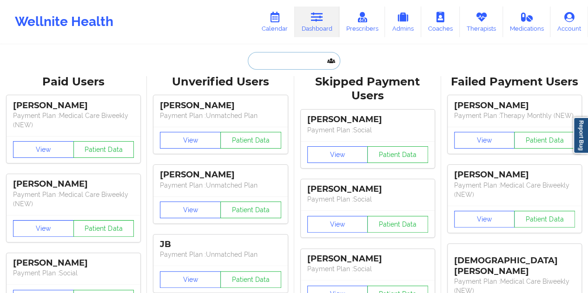
click at [286, 62] on input "text" at bounding box center [294, 61] width 92 height 18
paste input "[EMAIL_ADDRESS][DOMAIN_NAME]"
type input "[EMAIL_ADDRESS][DOMAIN_NAME]"
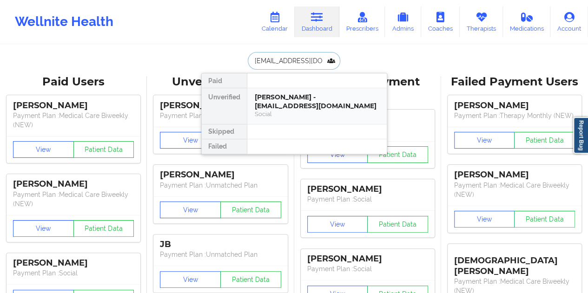
click at [269, 110] on div "Social" at bounding box center [317, 114] width 124 height 8
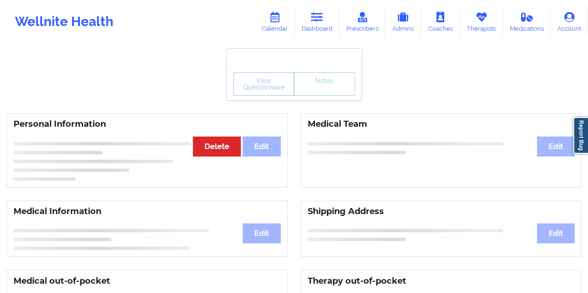
click at [329, 96] on link "Notes" at bounding box center [324, 83] width 61 height 23
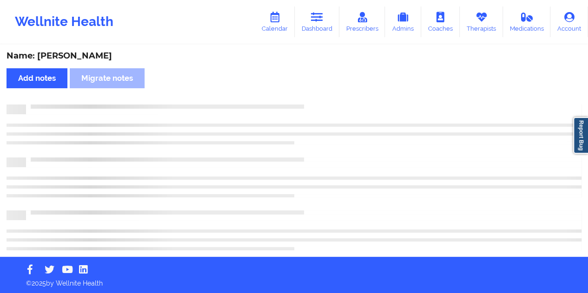
click at [74, 54] on div "Name: [PERSON_NAME]" at bounding box center [294, 56] width 575 height 11
click at [74, 53] on div "Name: [PERSON_NAME]" at bounding box center [294, 56] width 575 height 11
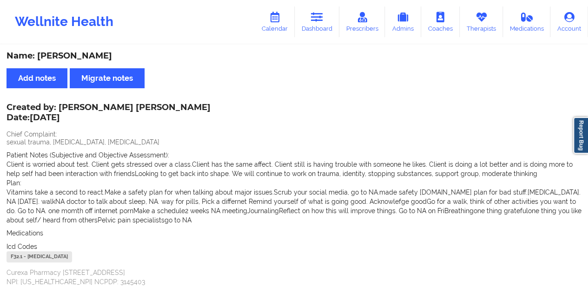
click at [260, 65] on div "Name: [PERSON_NAME] Add notes Migrate notes Created by: [PERSON_NAME] [PERSON_N…" at bounding box center [294, 289] width 588 height 487
drag, startPoint x: 301, startPoint y: 29, endPoint x: 303, endPoint y: 39, distance: 9.9
click at [301, 28] on link "Dashboard" at bounding box center [316, 22] width 45 height 31
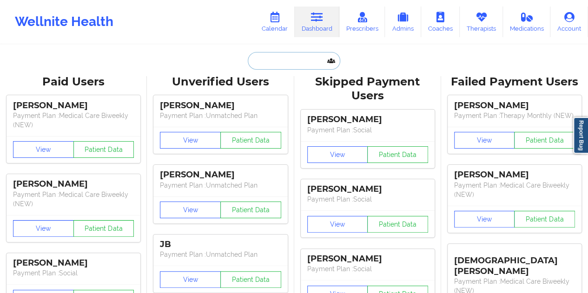
click at [269, 63] on input "text" at bounding box center [294, 61] width 92 height 18
paste input "[EMAIL_ADDRESS][DOMAIN_NAME]"
type input "[EMAIL_ADDRESS][DOMAIN_NAME]"
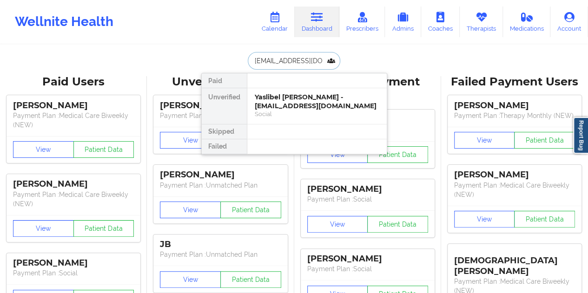
click at [277, 90] on div "Yaslibel [PERSON_NAME] - [EMAIL_ADDRESS][DOMAIN_NAME] Social" at bounding box center [316, 106] width 139 height 36
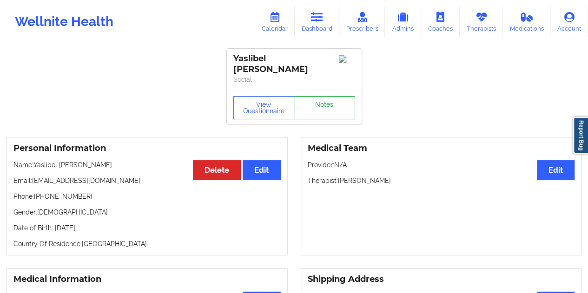
click at [322, 96] on link "Notes" at bounding box center [324, 107] width 61 height 23
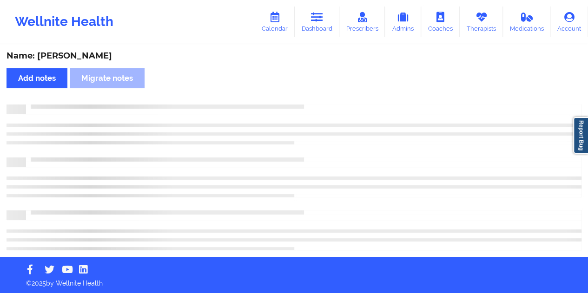
click at [96, 52] on div "Name: [PERSON_NAME]" at bounding box center [294, 56] width 575 height 11
click at [95, 52] on div "Name: [PERSON_NAME]" at bounding box center [294, 56] width 575 height 11
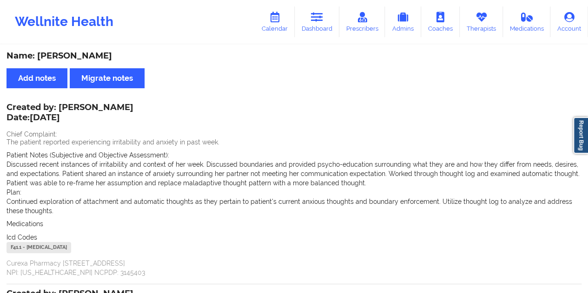
click at [84, 56] on div "Name: [PERSON_NAME]" at bounding box center [294, 56] width 575 height 11
drag, startPoint x: 59, startPoint y: 104, endPoint x: 118, endPoint y: 105, distance: 58.6
click at [118, 105] on div "Created by: [PERSON_NAME] Date: [DATE]" at bounding box center [70, 113] width 127 height 21
click at [325, 20] on link "Dashboard" at bounding box center [316, 22] width 45 height 31
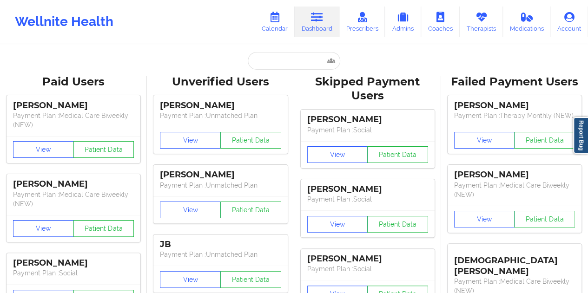
click at [268, 67] on input "text" at bounding box center [294, 61] width 92 height 18
paste input "[EMAIL_ADDRESS][DOMAIN_NAME]"
type input "[EMAIL_ADDRESS][DOMAIN_NAME]"
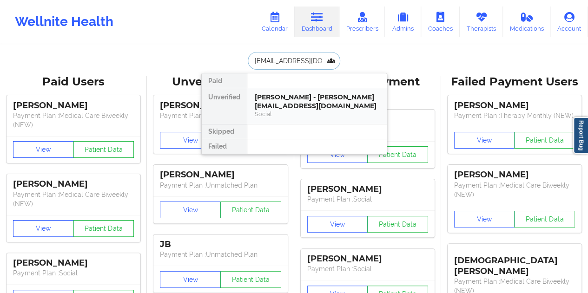
click at [307, 105] on div "[PERSON_NAME] - [PERSON_NAME][EMAIL_ADDRESS][DOMAIN_NAME]" at bounding box center [317, 101] width 124 height 17
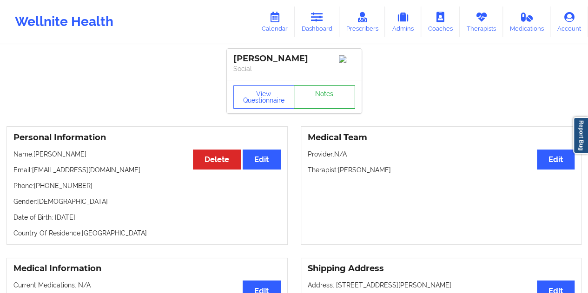
click at [321, 92] on link "Notes" at bounding box center [324, 96] width 61 height 23
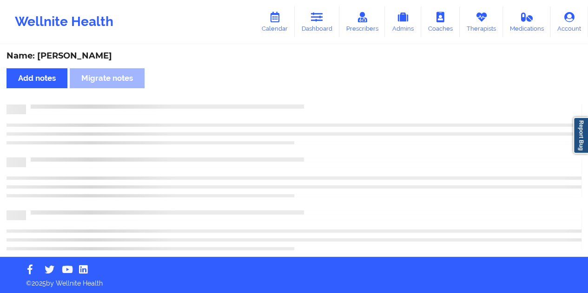
click at [110, 60] on div "Name: [PERSON_NAME]" at bounding box center [294, 56] width 575 height 11
